Goal: Task Accomplishment & Management: Use online tool/utility

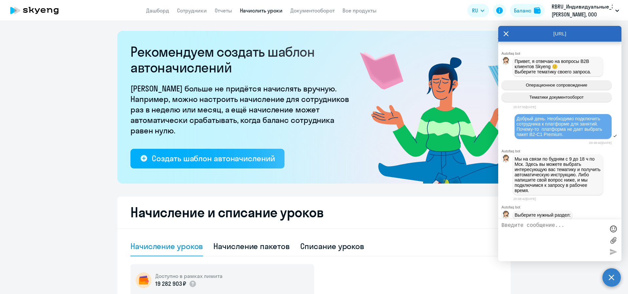
select select "10"
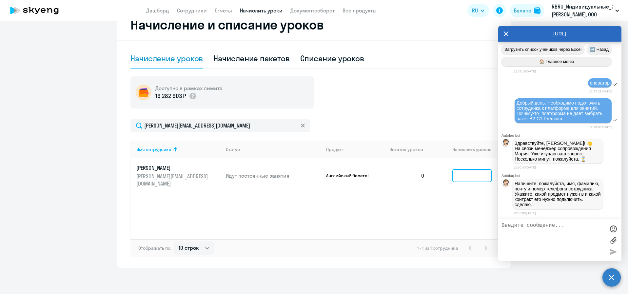
scroll to position [1149, 0]
click at [536, 227] on textarea at bounding box center [554, 240] width 104 height 35
type textarea "[PERSON_NAME], добрый день"
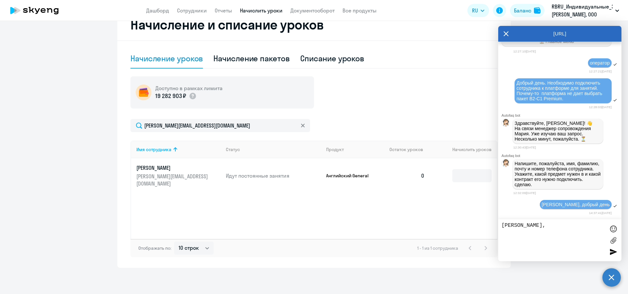
click at [516, 239] on textarea "[PERSON_NAME]," at bounding box center [554, 240] width 104 height 35
paste textarea "[URL][DOMAIN_NAME]"
drag, startPoint x: 533, startPoint y: 234, endPoint x: 494, endPoint y: 232, distance: 39.1
click at [494, 232] on body "Дашборд Сотрудники Отчеты Начислить уроки Документооборот Все продукты Дашборд …" at bounding box center [314, 147] width 628 height 294
click at [526, 238] on textarea "[PERSON_NAME], 9" at bounding box center [554, 240] width 104 height 35
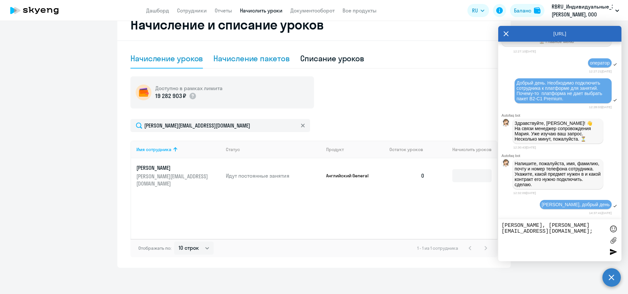
type textarea "[PERSON_NAME], [PERSON_NAME][EMAIL_ADDRESS][DOMAIN_NAME];"
click at [277, 59] on div "Начисление пакетов" at bounding box center [251, 58] width 76 height 10
select select "10"
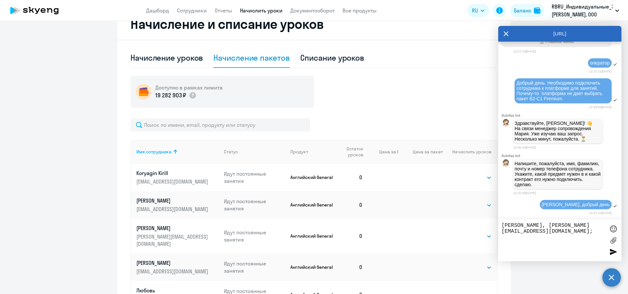
scroll to position [188, 0]
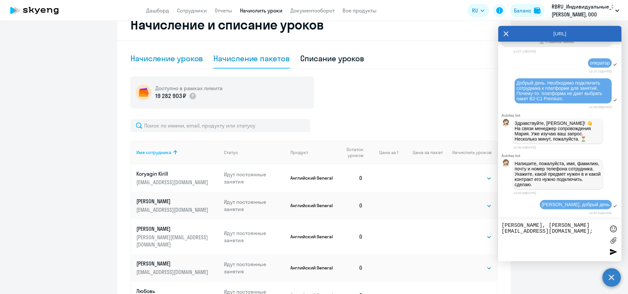
click at [175, 63] on div "Начисление уроков" at bounding box center [166, 58] width 72 height 10
select select "10"
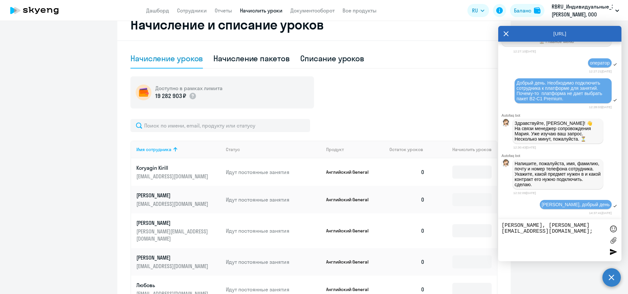
click at [519, 239] on textarea "[PERSON_NAME], [PERSON_NAME][EMAIL_ADDRESS][DOMAIN_NAME];" at bounding box center [554, 240] width 104 height 35
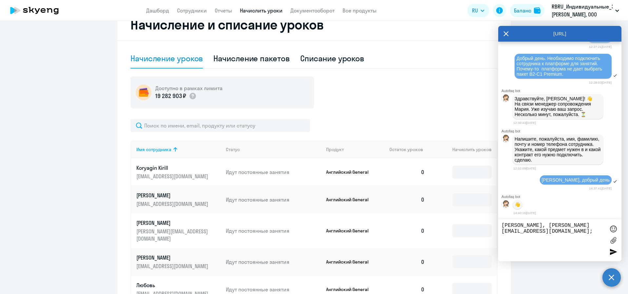
scroll to position [1194, 0]
paste textarea "40 индивидуальных занятий с русскоязычным преподавателем 10 уроков Talks (разго…"
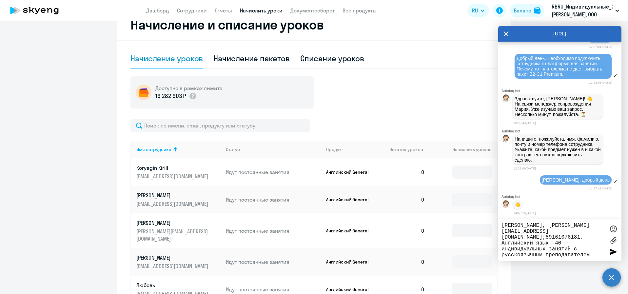
scroll to position [6, 0]
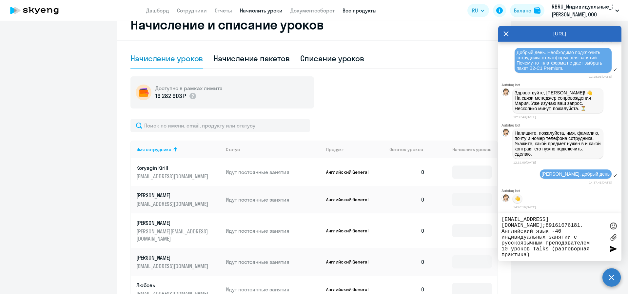
type textarea "[PERSON_NAME], [PERSON_NAME][EMAIL_ADDRESS][DOMAIN_NAME];89161076181. Английски…"
click at [616, 251] on div at bounding box center [613, 249] width 10 height 10
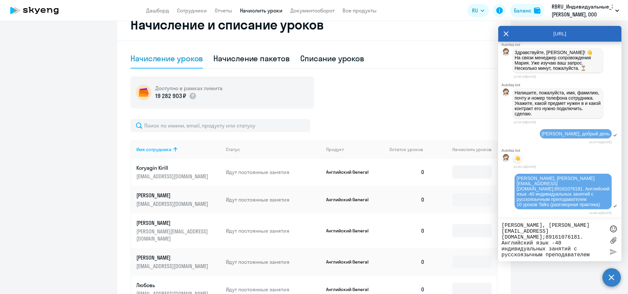
scroll to position [1240, 0]
click at [530, 225] on textarea "[PERSON_NAME], [PERSON_NAME][EMAIL_ADDRESS][DOMAIN_NAME];89161076181. Английски…" at bounding box center [554, 240] width 104 height 35
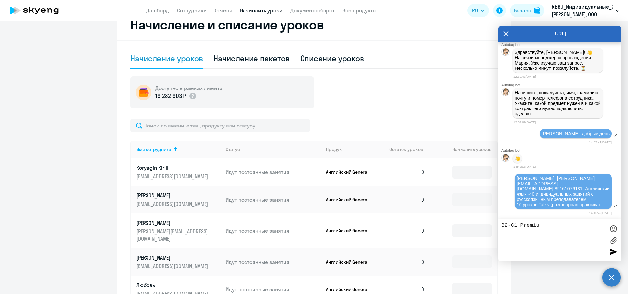
type textarea "B2-С1 Premium"
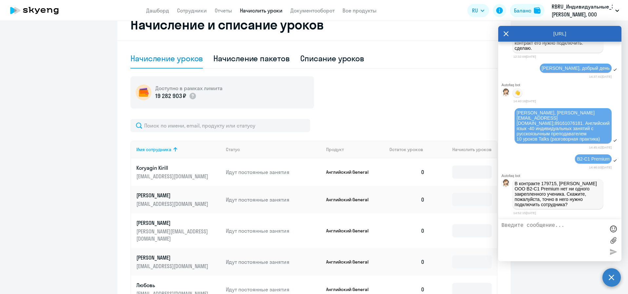
scroll to position [1306, 0]
